Goal: Entertainment & Leisure: Browse casually

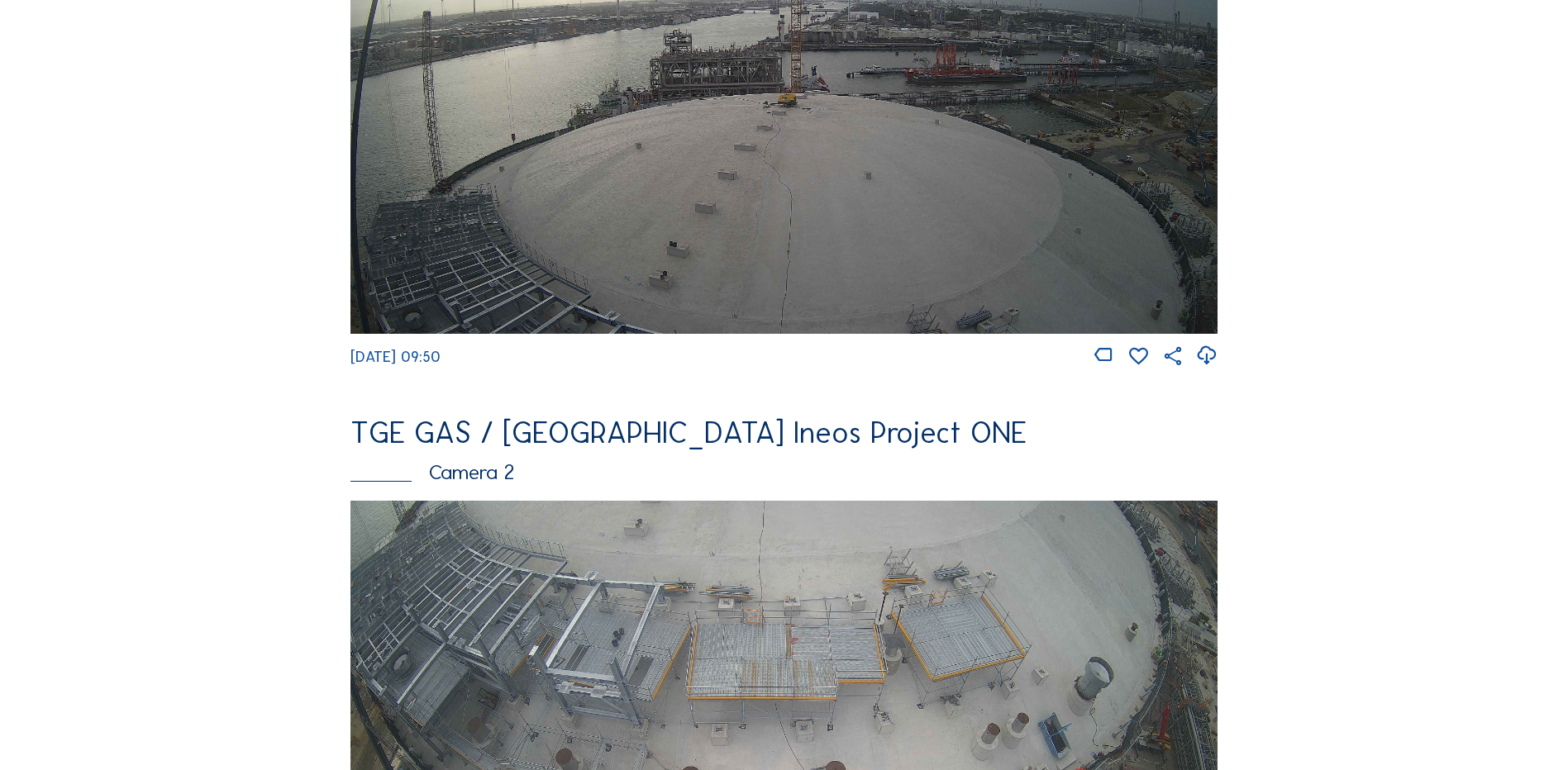
scroll to position [248, 0]
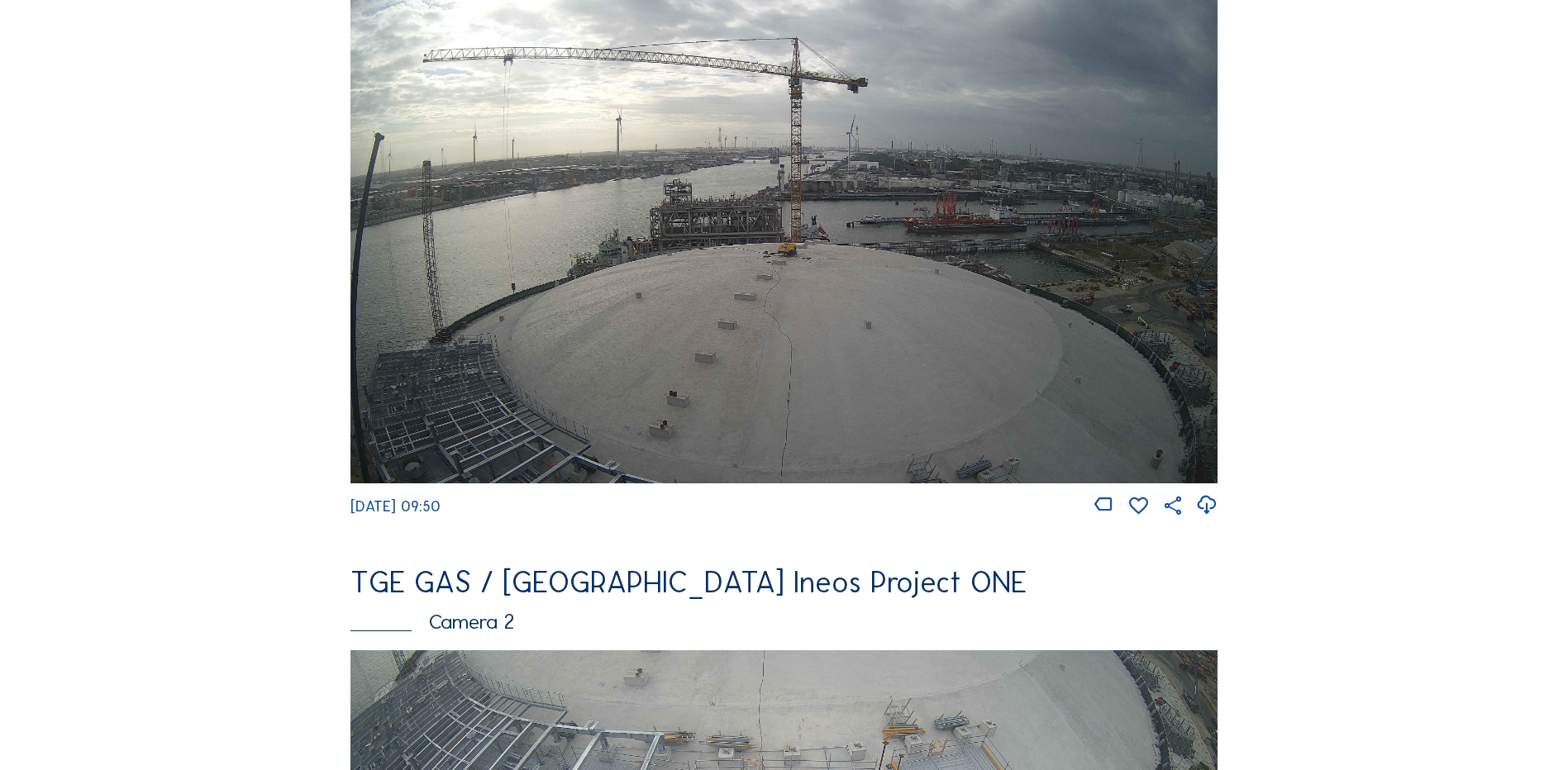
click at [585, 308] on img at bounding box center [784, 238] width 866 height 487
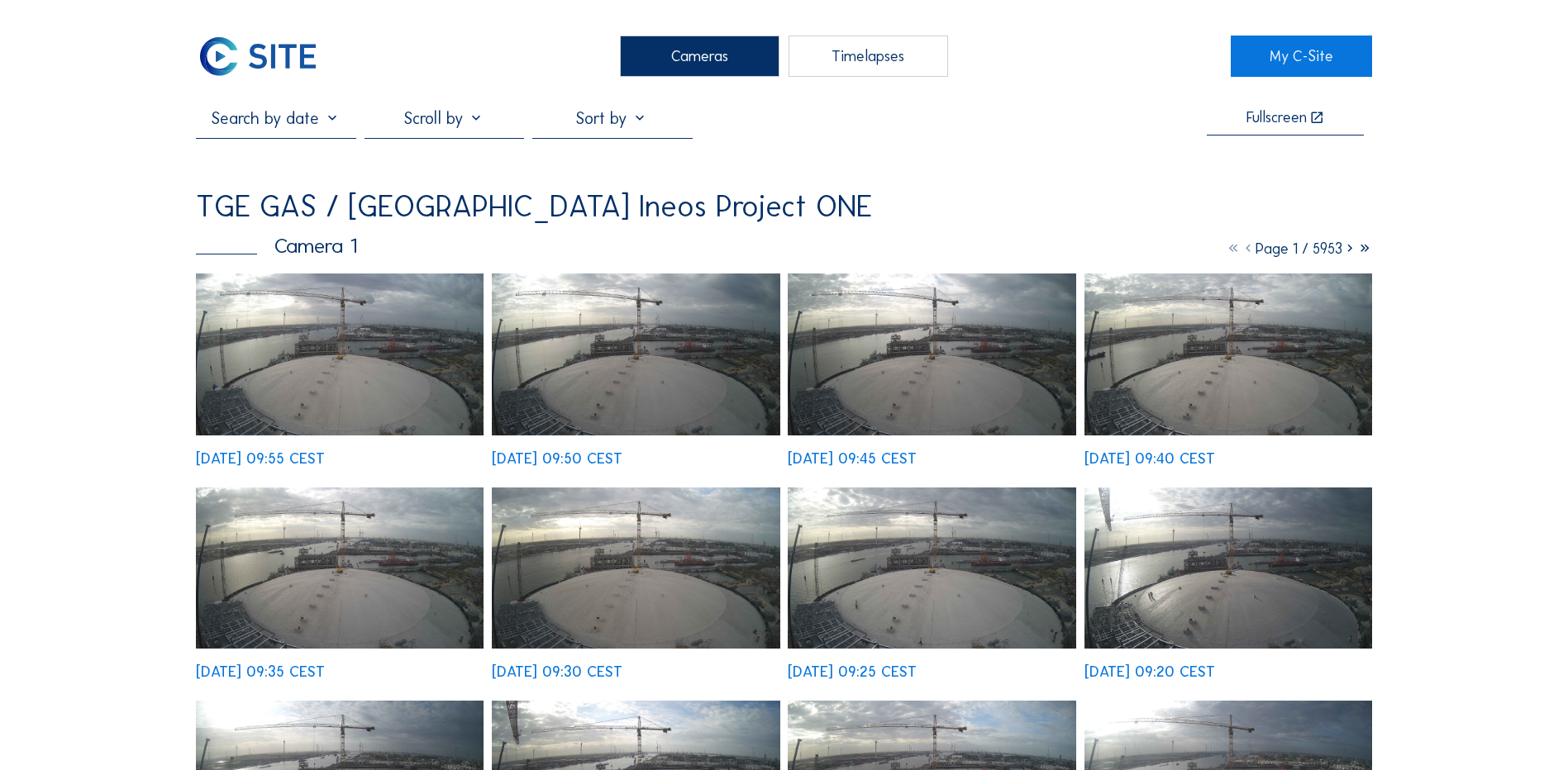
click at [851, 386] on img at bounding box center [932, 354] width 288 height 162
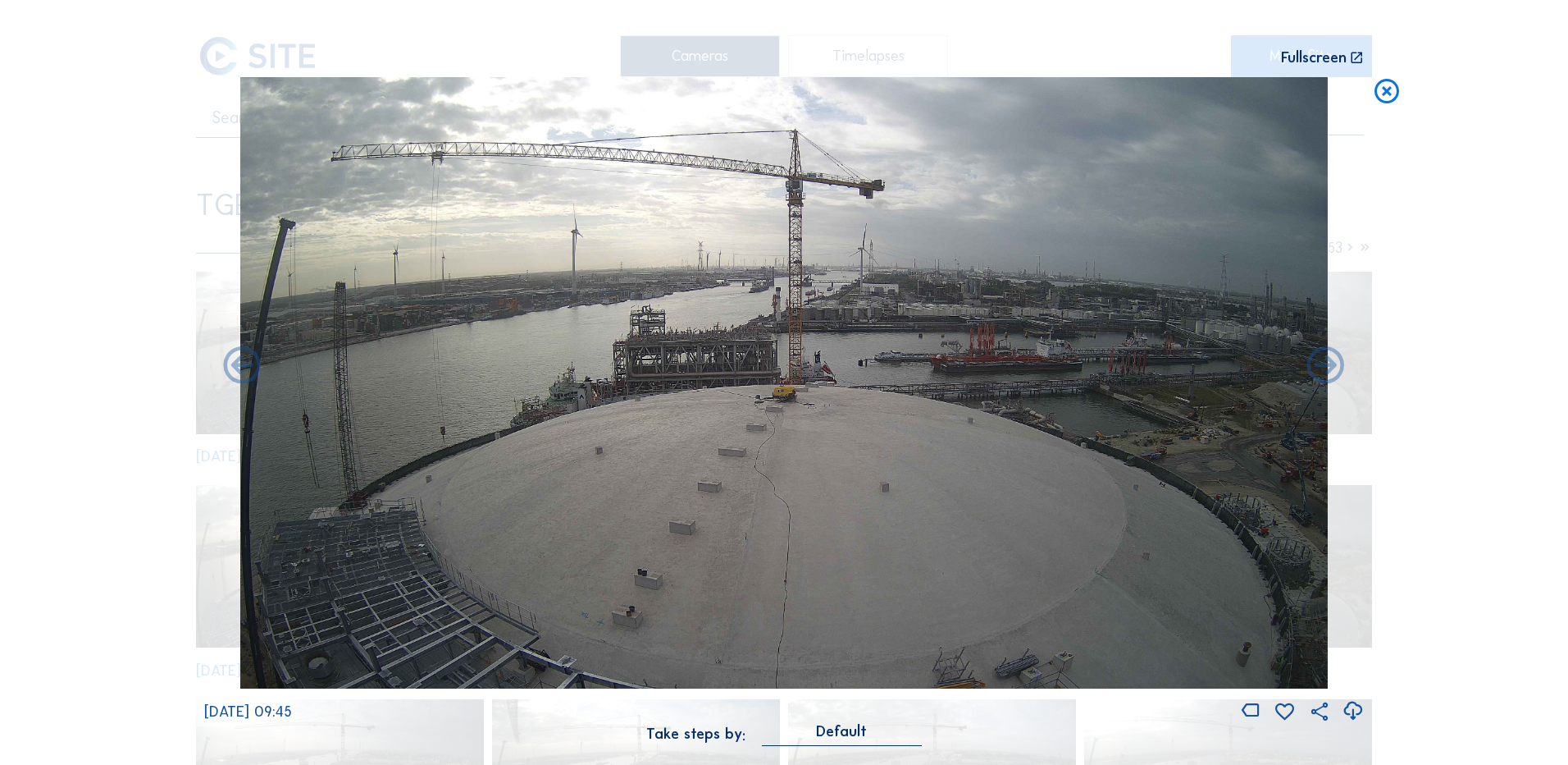
click at [1385, 100] on icon at bounding box center [1386, 92] width 29 height 30
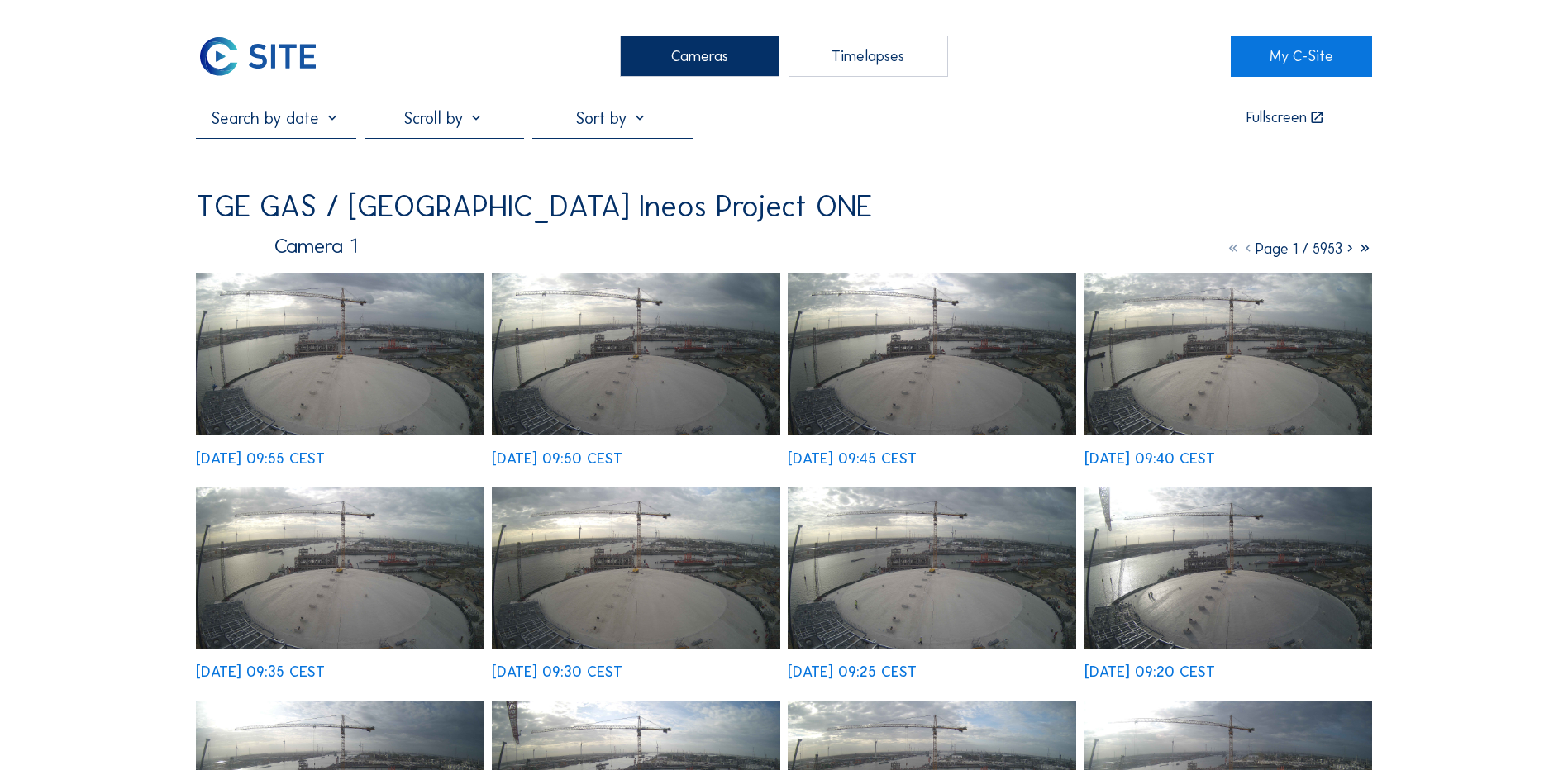
click at [330, 401] on img at bounding box center [339, 354] width 288 height 162
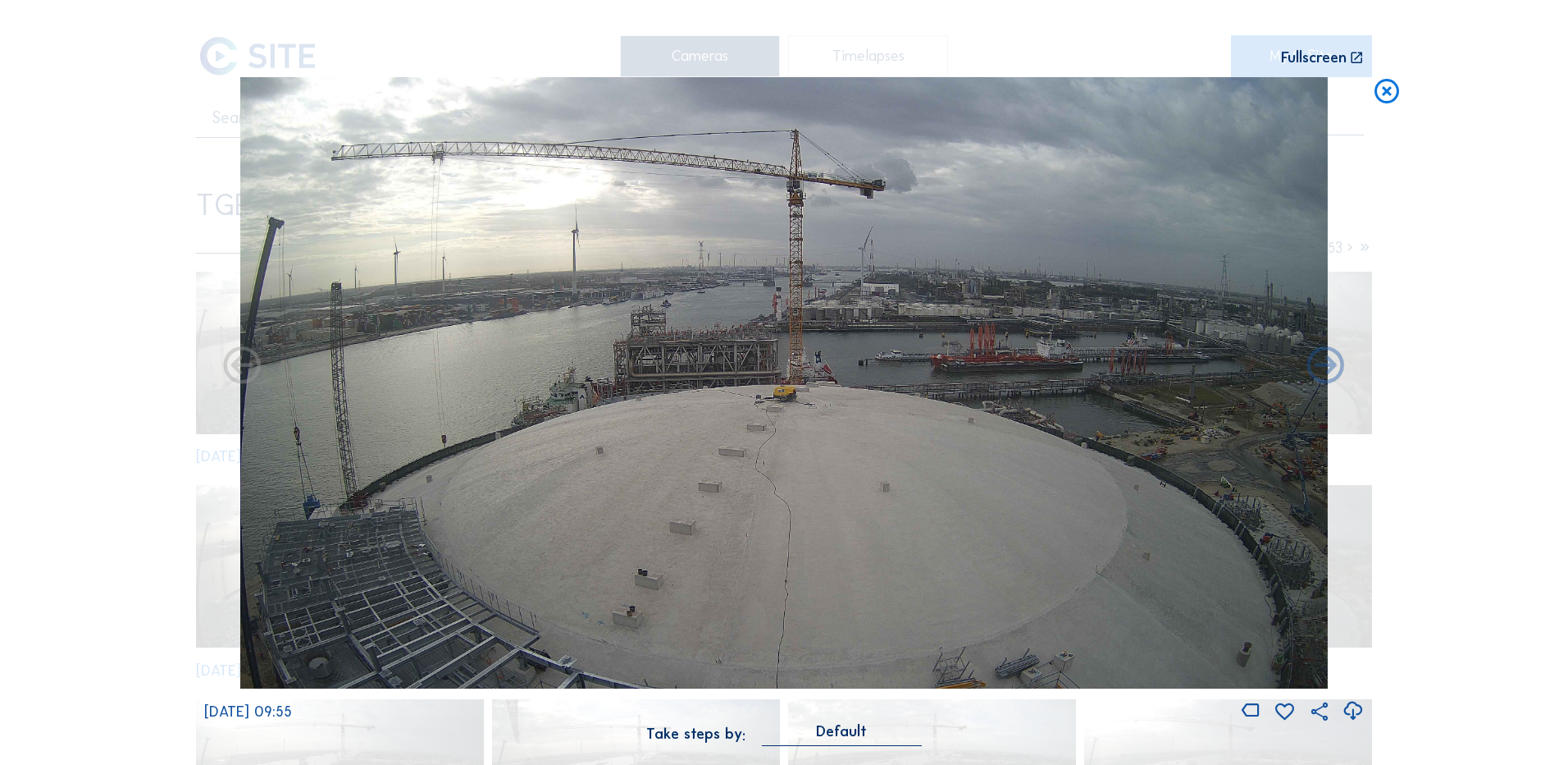
click at [1387, 98] on icon at bounding box center [1386, 92] width 29 height 30
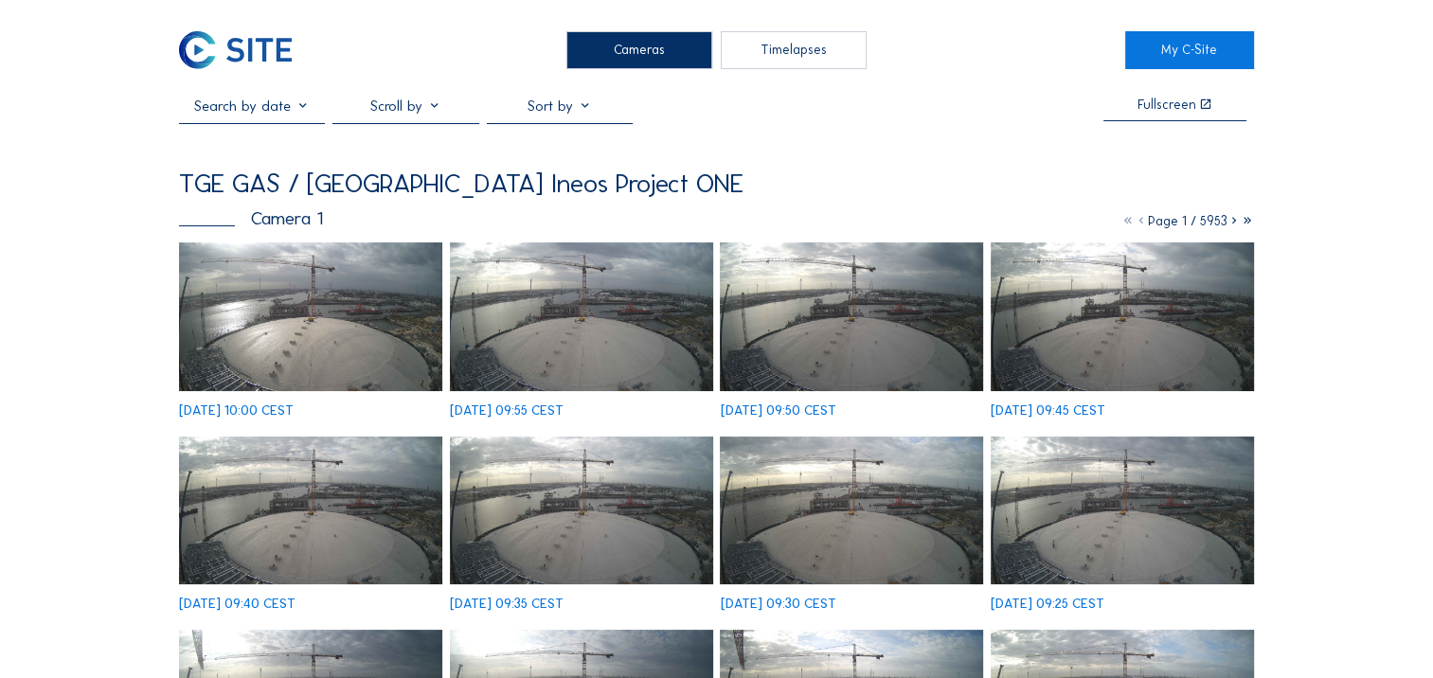
click at [301, 297] on img at bounding box center [310, 316] width 263 height 148
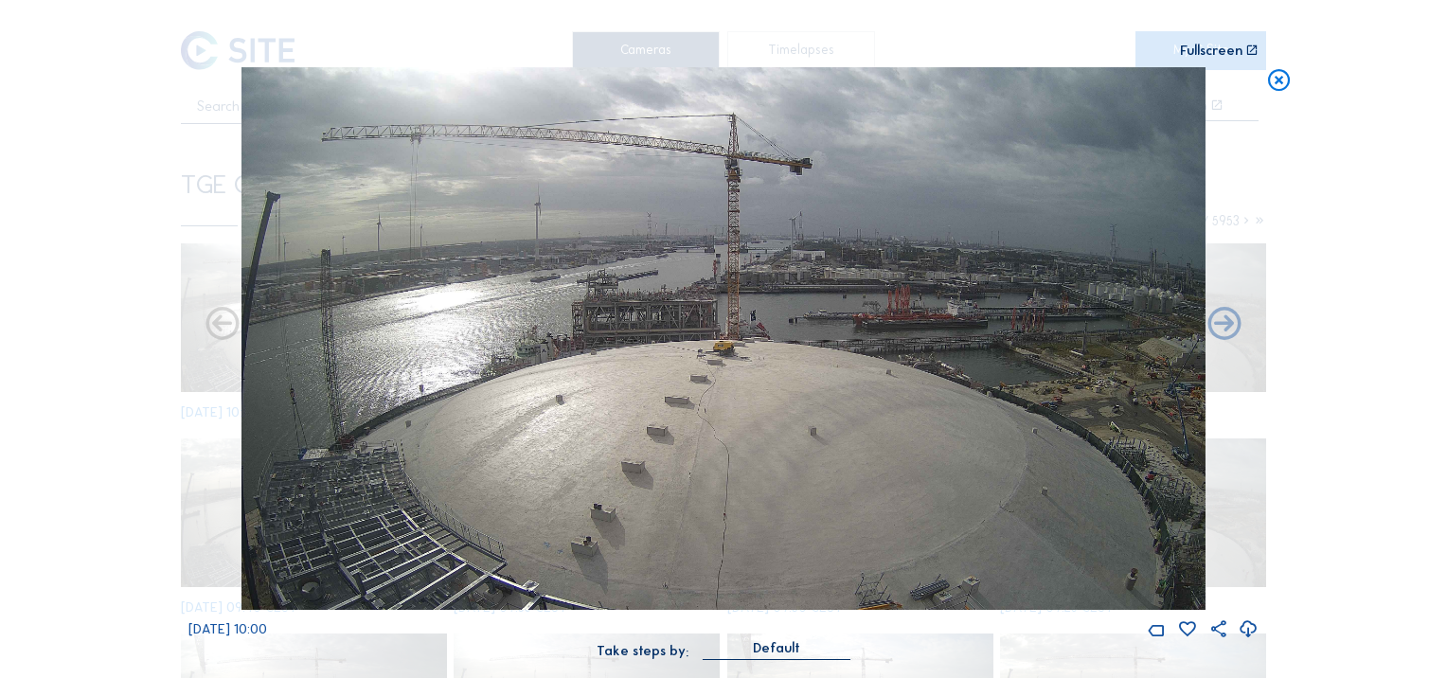
click at [1281, 85] on icon at bounding box center [1279, 80] width 27 height 27
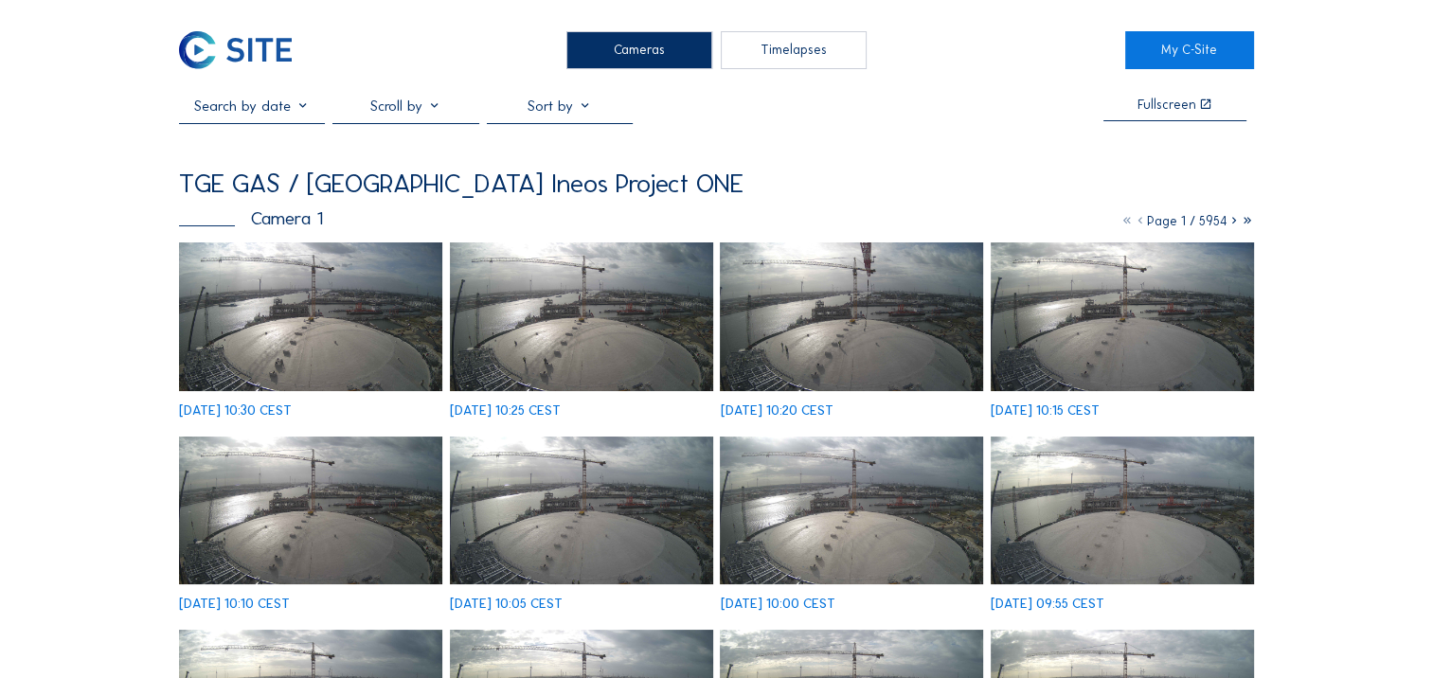
click at [321, 347] on img at bounding box center [310, 316] width 263 height 148
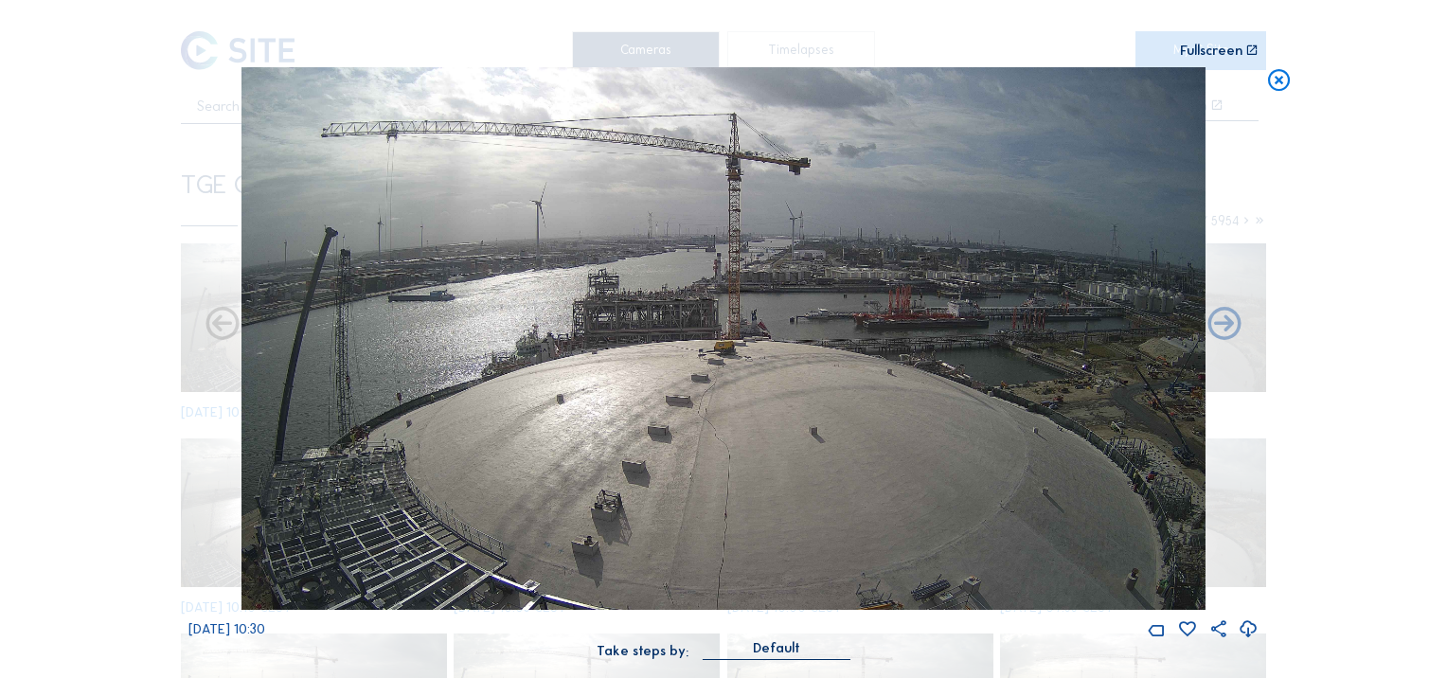
click at [1034, 380] on img at bounding box center [724, 338] width 964 height 543
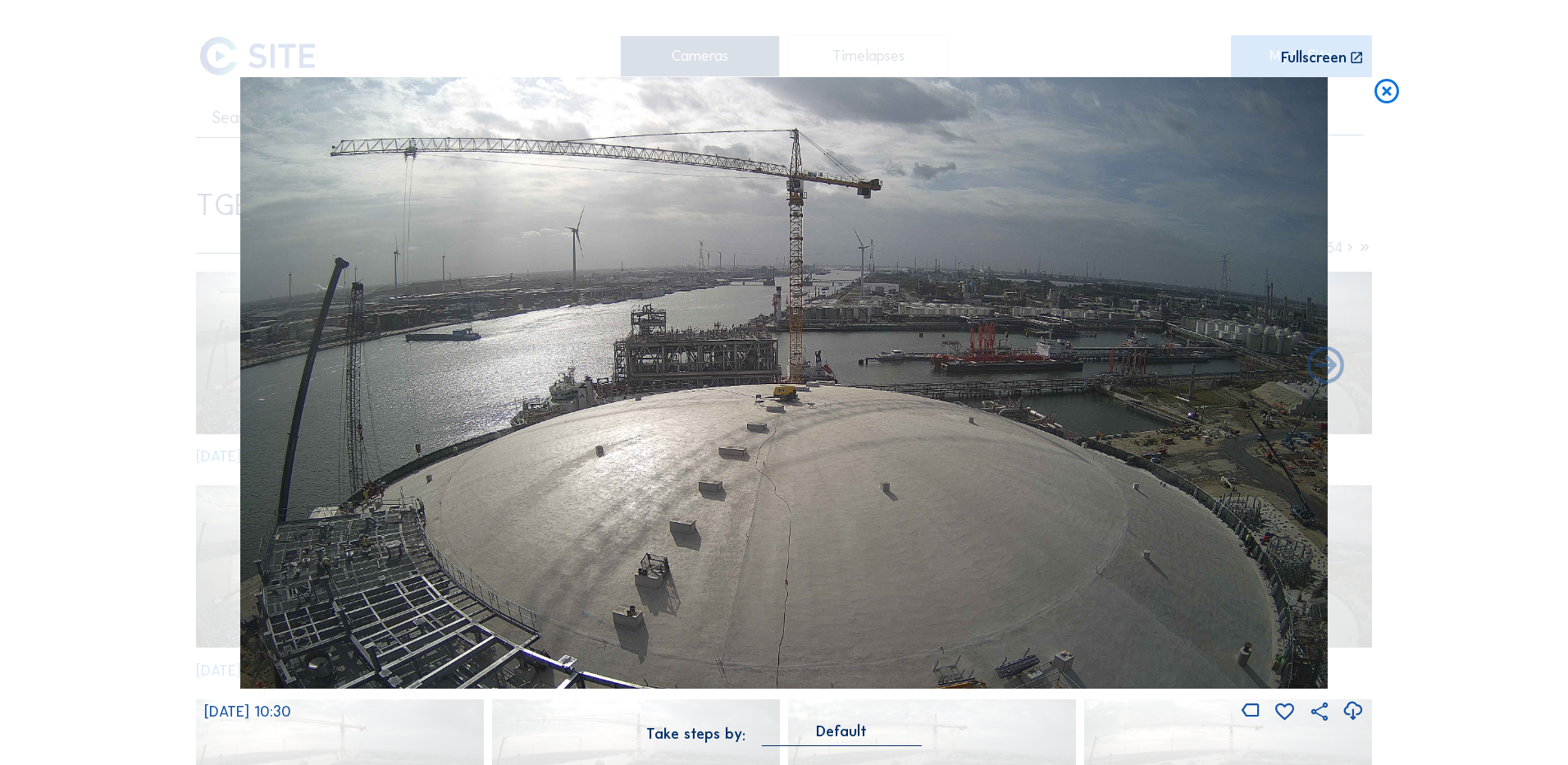
click at [1240, 104] on icon at bounding box center [1386, 92] width 29 height 30
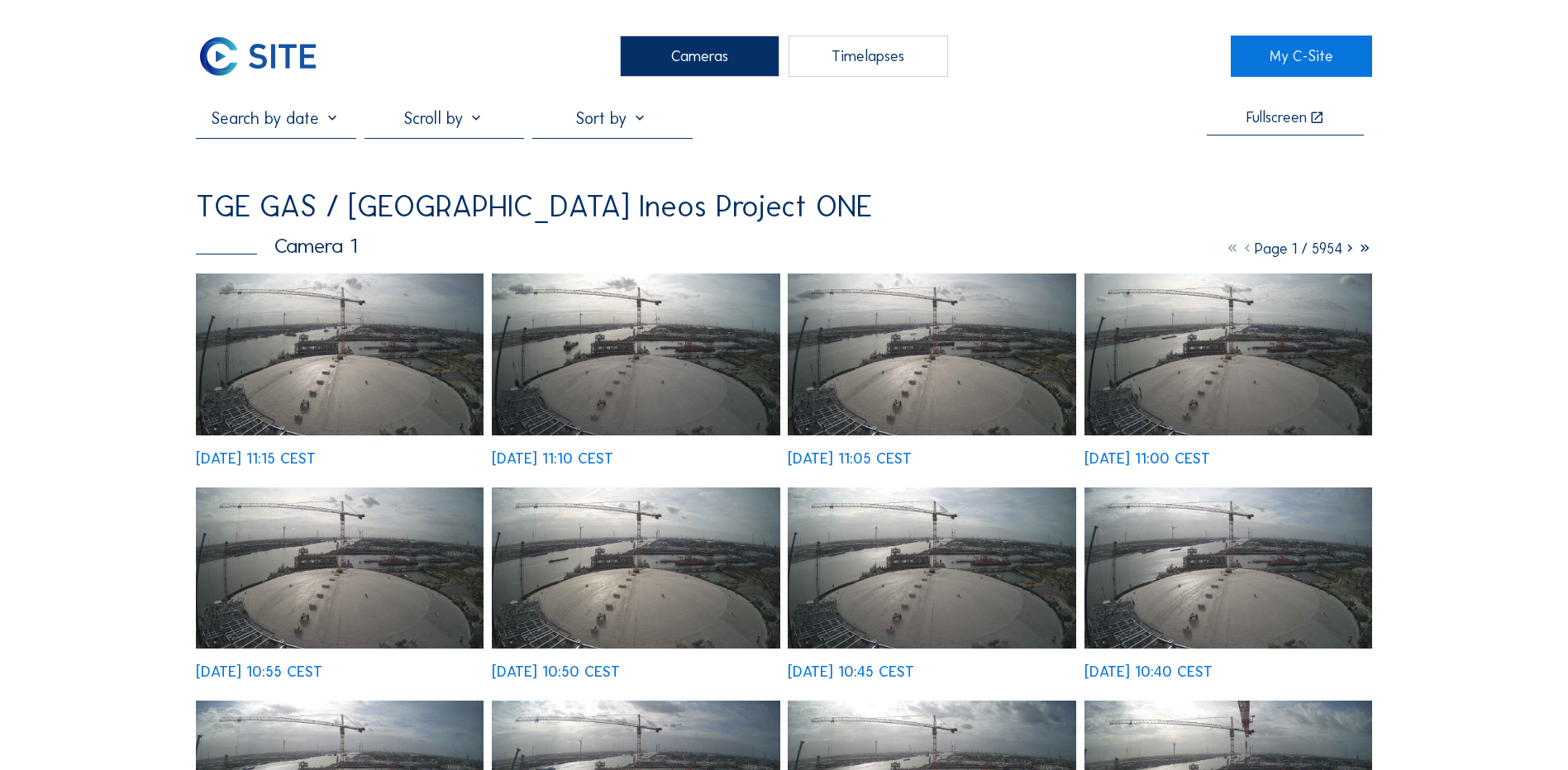
click at [376, 378] on img at bounding box center [339, 354] width 288 height 162
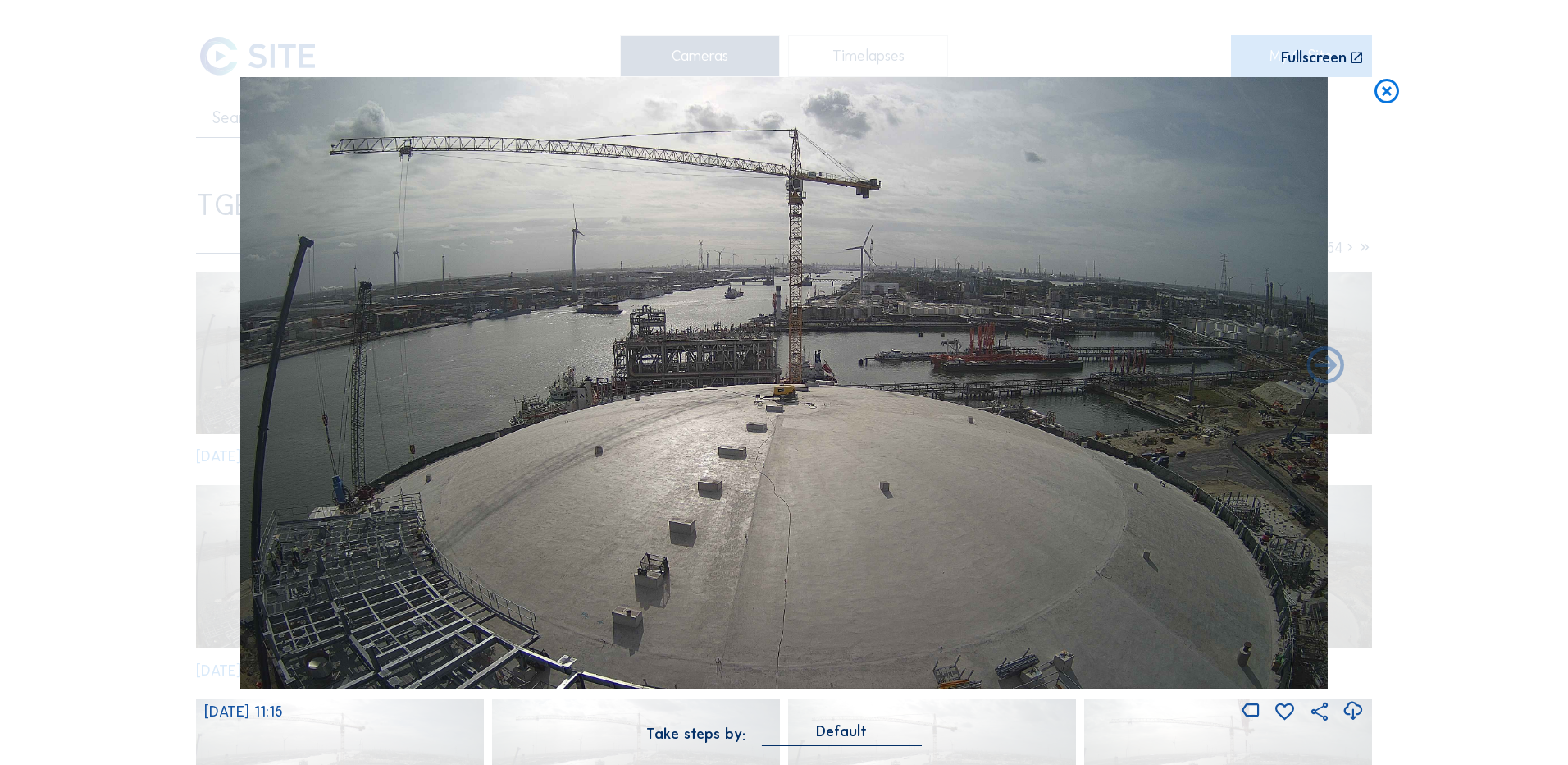
click at [1389, 100] on icon at bounding box center [1386, 92] width 29 height 30
